Goal: Navigation & Orientation: Find specific page/section

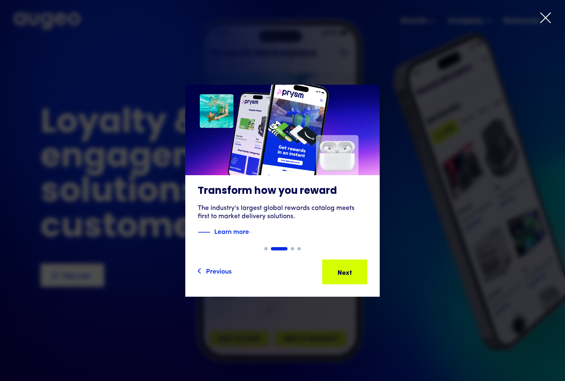
click at [548, 18] on icon at bounding box center [545, 18] width 12 height 12
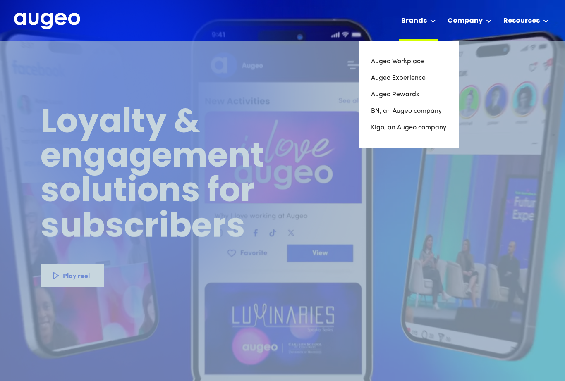
click at [430, 19] on div "Brands" at bounding box center [418, 20] width 39 height 41
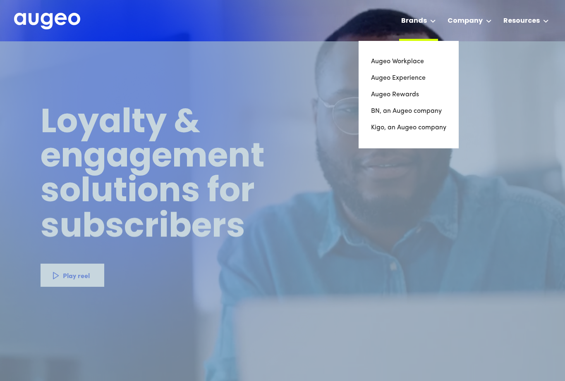
click at [427, 18] on div "Brands" at bounding box center [414, 21] width 26 height 10
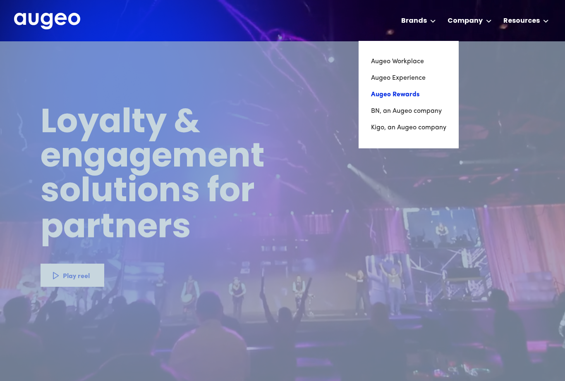
click at [411, 93] on link "Augeo Rewards" at bounding box center [408, 94] width 75 height 17
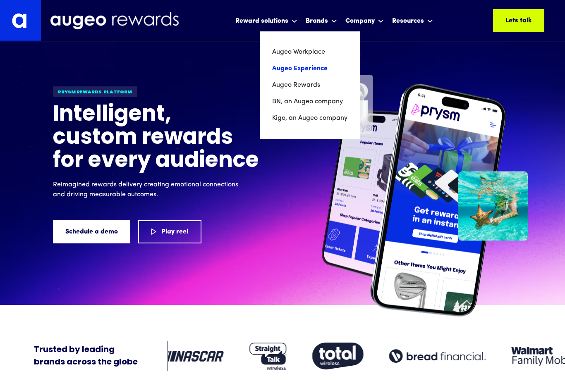
click at [302, 68] on link "Augeo Experience" at bounding box center [309, 68] width 75 height 17
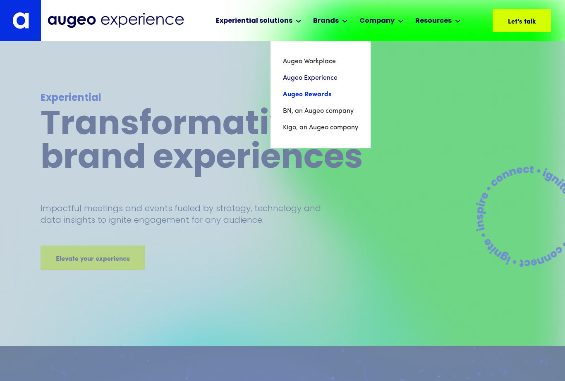
click at [322, 99] on link "Augeo Rewards" at bounding box center [320, 94] width 75 height 17
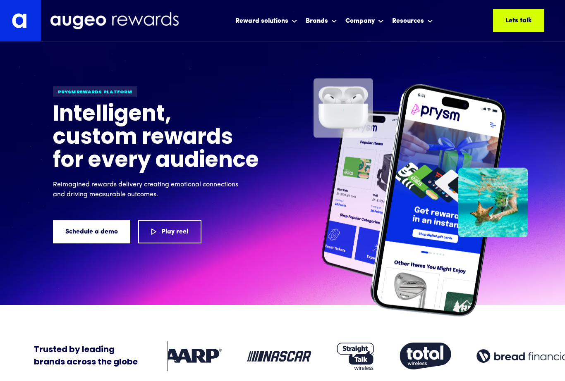
click at [129, 20] on img at bounding box center [114, 20] width 122 height 17
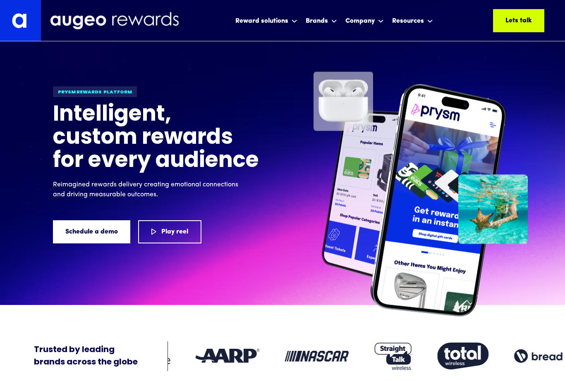
click at [16, 18] on img at bounding box center [20, 20] width 41 height 41
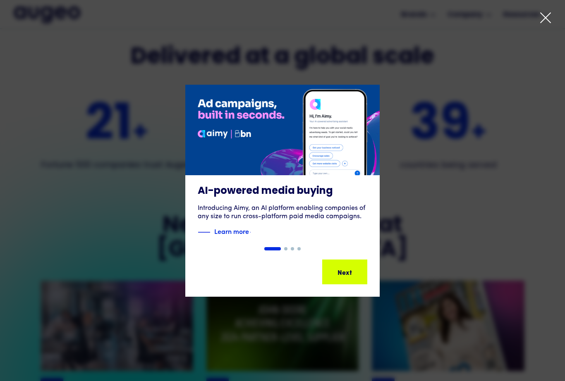
click at [546, 19] on icon at bounding box center [545, 18] width 10 height 10
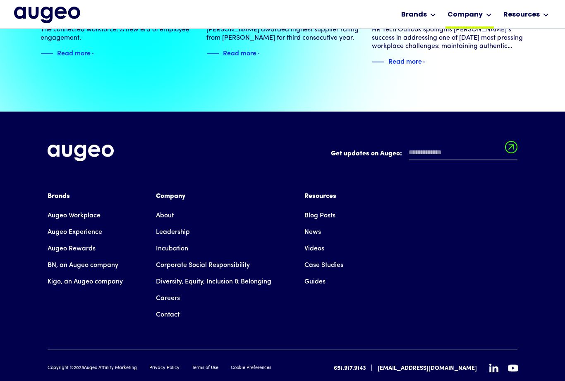
scroll to position [1866, 0]
